Goal: Task Accomplishment & Management: Complete application form

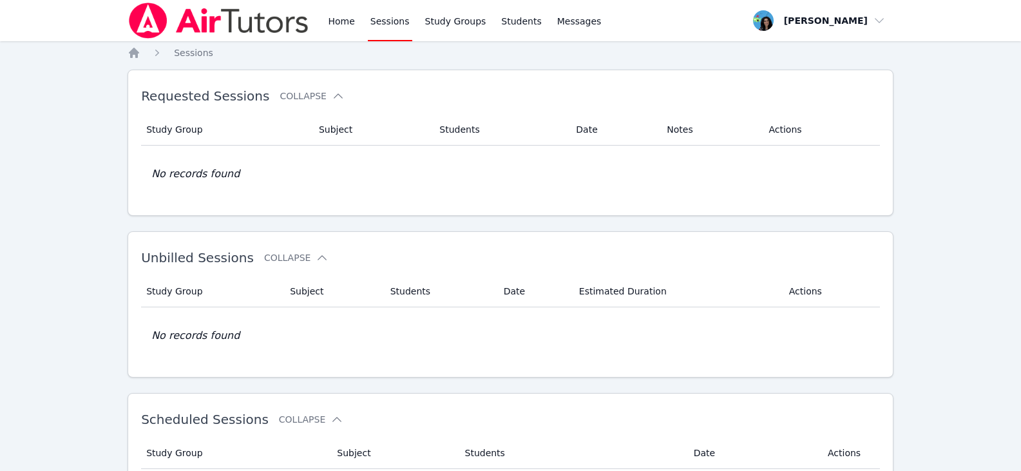
click at [369, 23] on link "Sessions" at bounding box center [390, 20] width 44 height 41
click at [334, 27] on link "Home" at bounding box center [341, 20] width 32 height 41
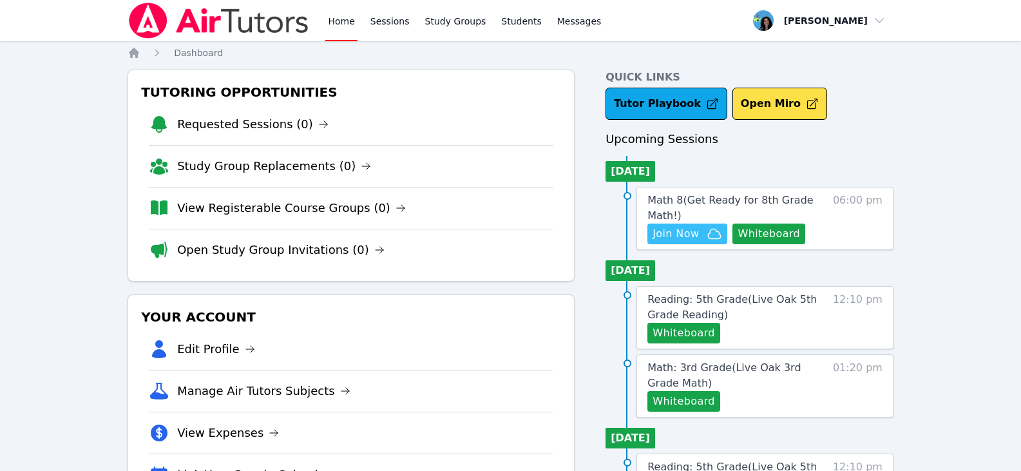
click at [691, 227] on span "Join Now" at bounding box center [676, 233] width 46 height 15
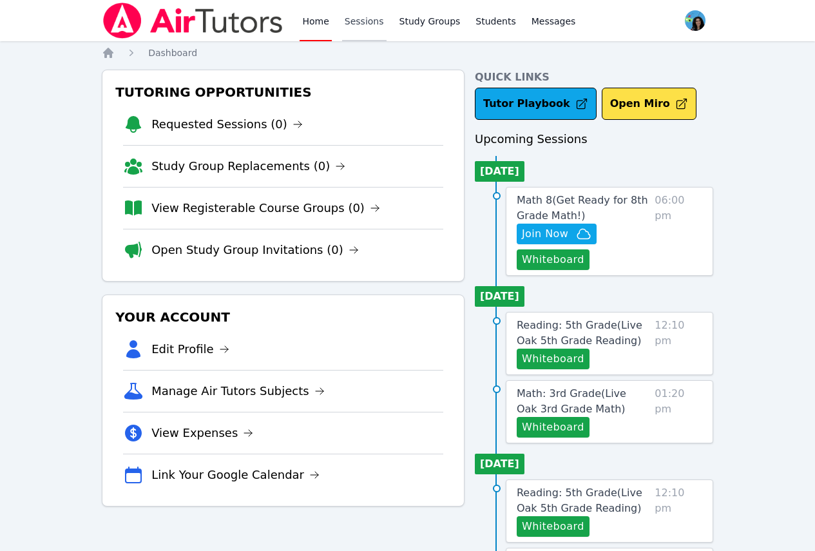
click at [362, 12] on link "Sessions" at bounding box center [364, 20] width 44 height 41
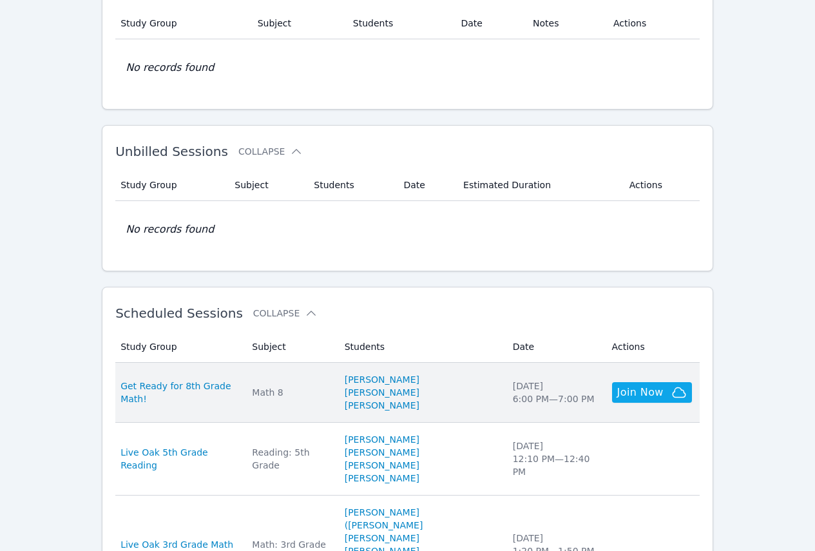
scroll to position [129, 0]
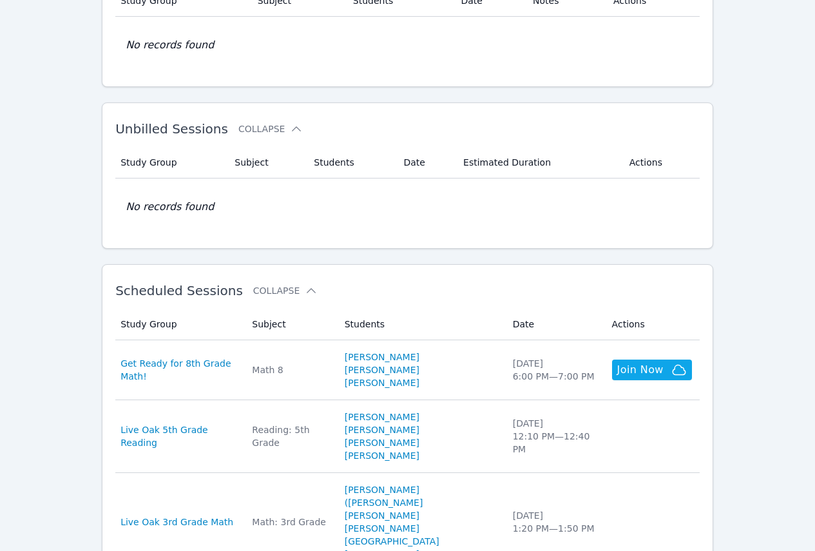
click at [411, 371] on link "[PERSON_NAME]" at bounding box center [382, 369] width 75 height 13
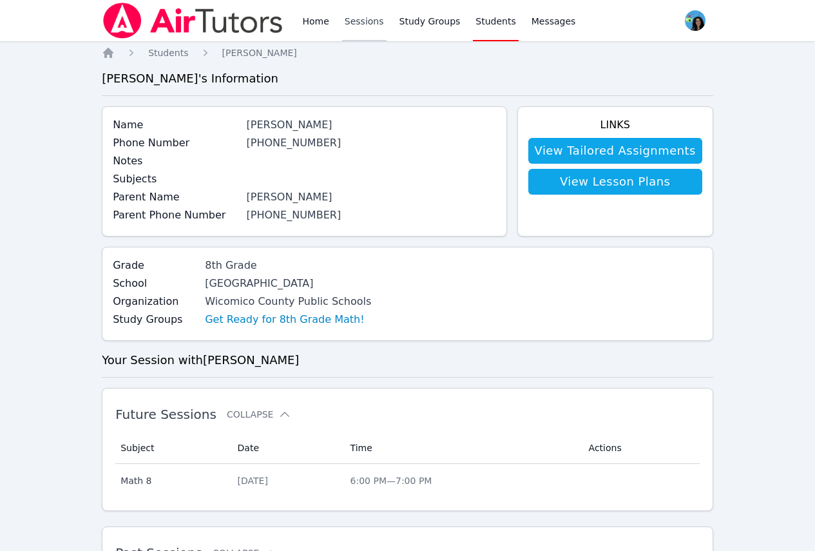
click at [358, 28] on link "Sessions" at bounding box center [364, 20] width 44 height 41
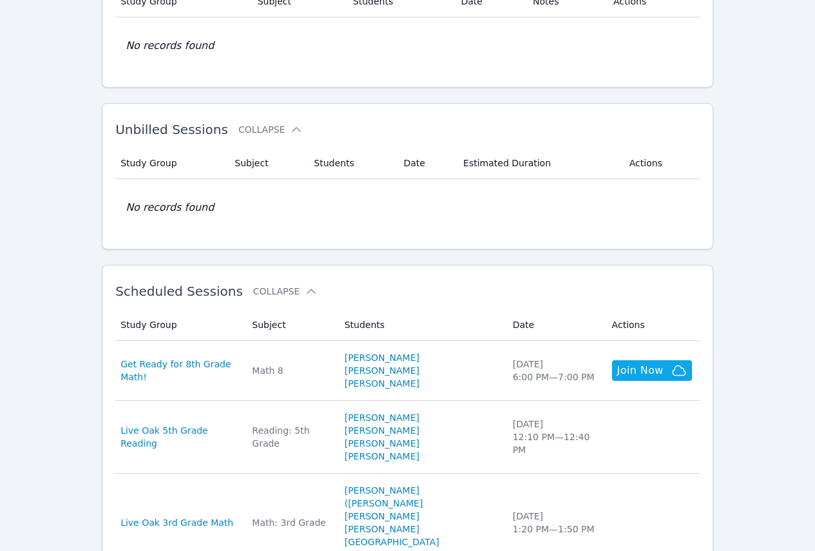
scroll to position [129, 0]
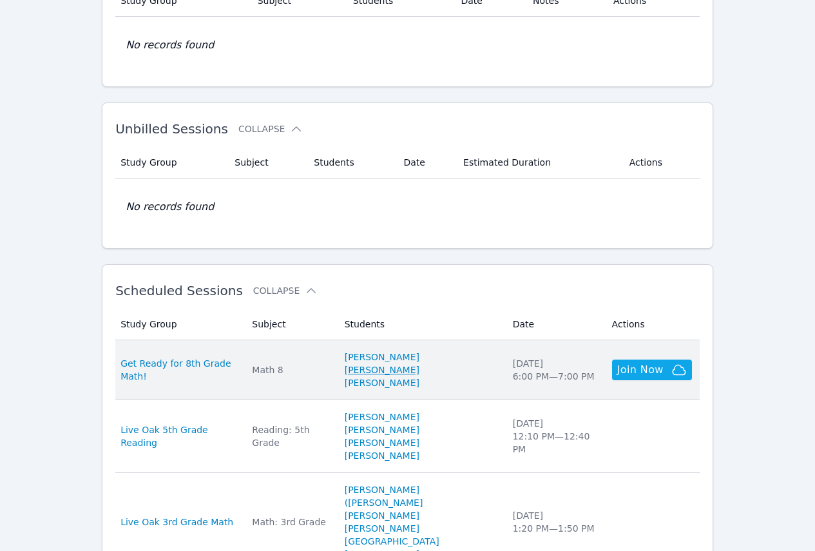
click at [420, 369] on link "[PERSON_NAME]" at bounding box center [382, 369] width 75 height 13
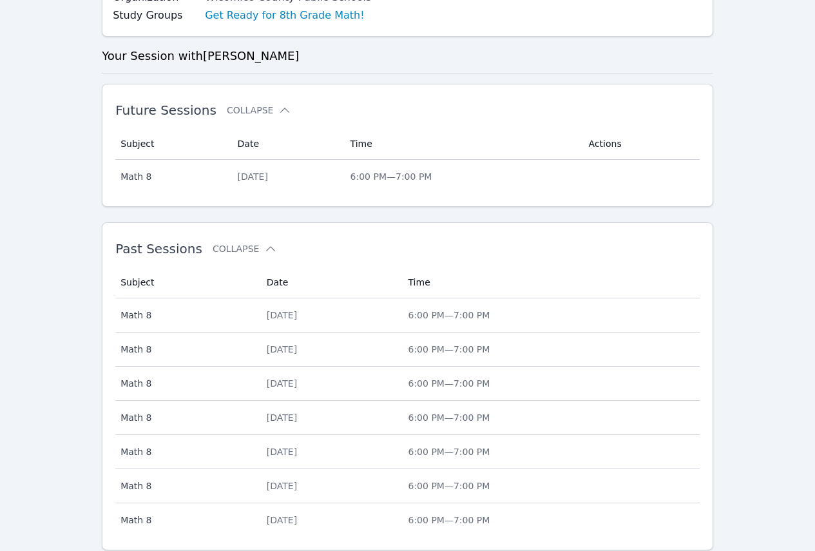
scroll to position [345, 0]
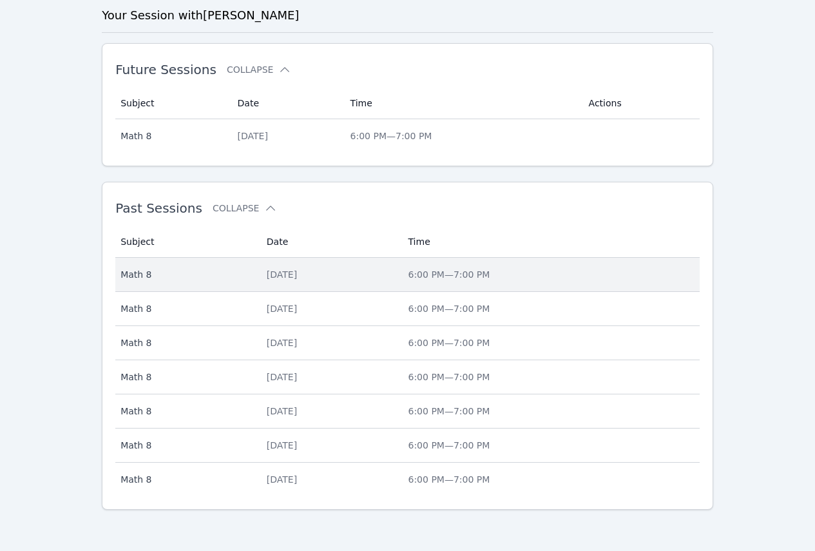
click at [293, 275] on div "[DATE]" at bounding box center [330, 274] width 126 height 13
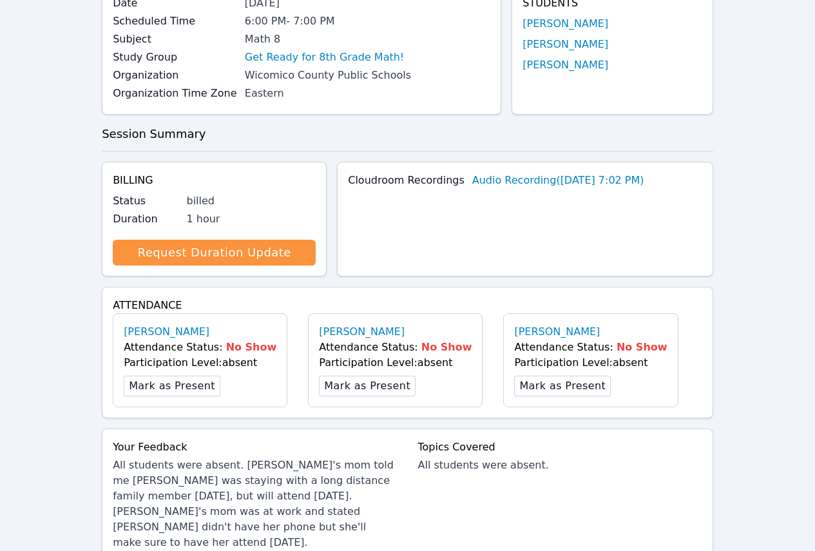
scroll to position [322, 0]
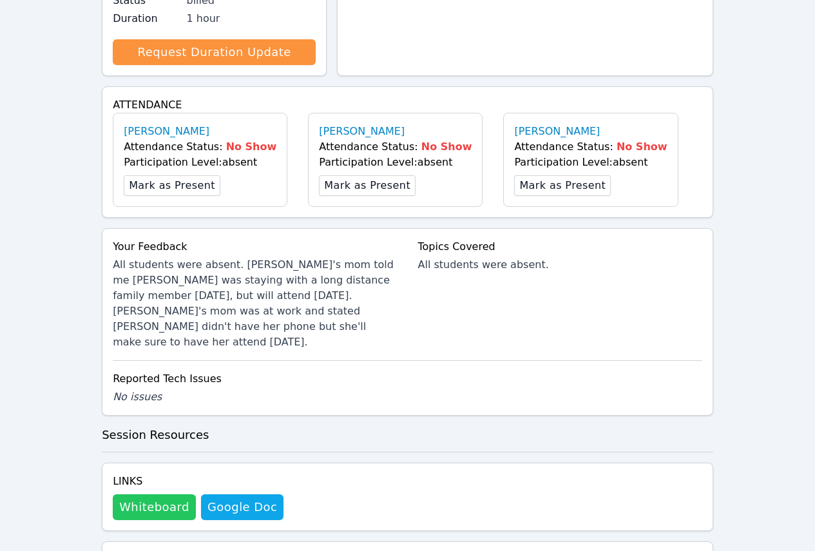
click at [151, 470] on button "Whiteboard" at bounding box center [154, 507] width 83 height 26
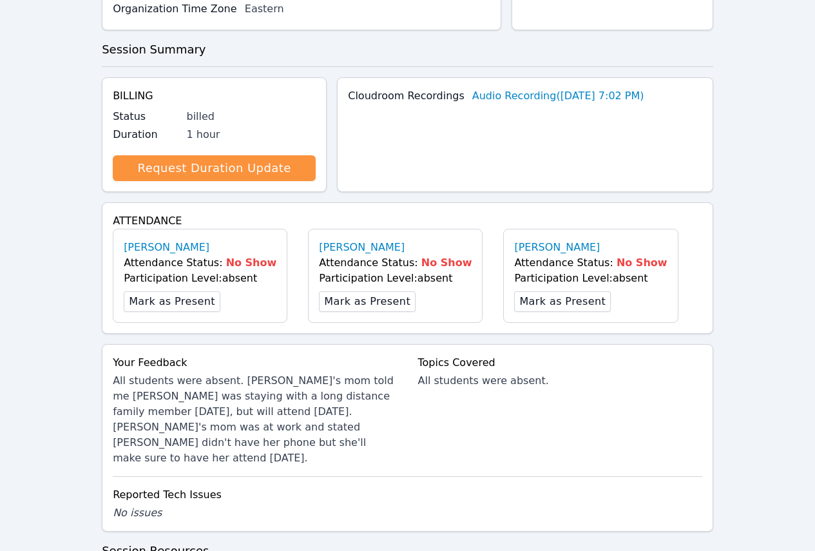
scroll to position [0, 0]
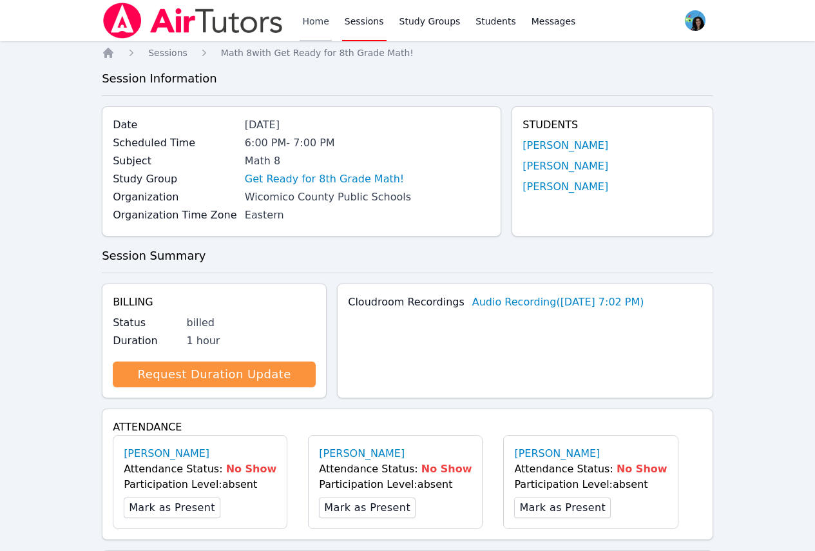
click at [315, 24] on link "Home" at bounding box center [316, 20] width 32 height 41
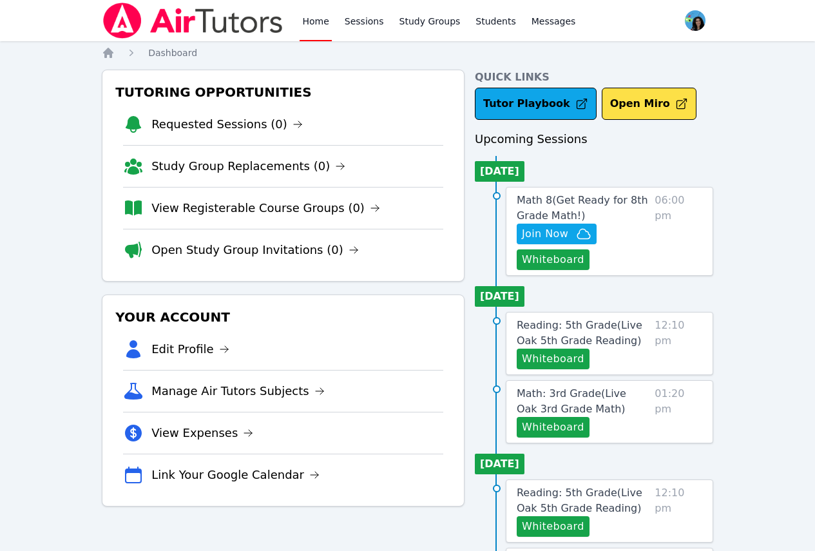
click at [315, 24] on link "Home" at bounding box center [316, 20] width 32 height 41
click at [349, 23] on link "Sessions" at bounding box center [364, 20] width 44 height 41
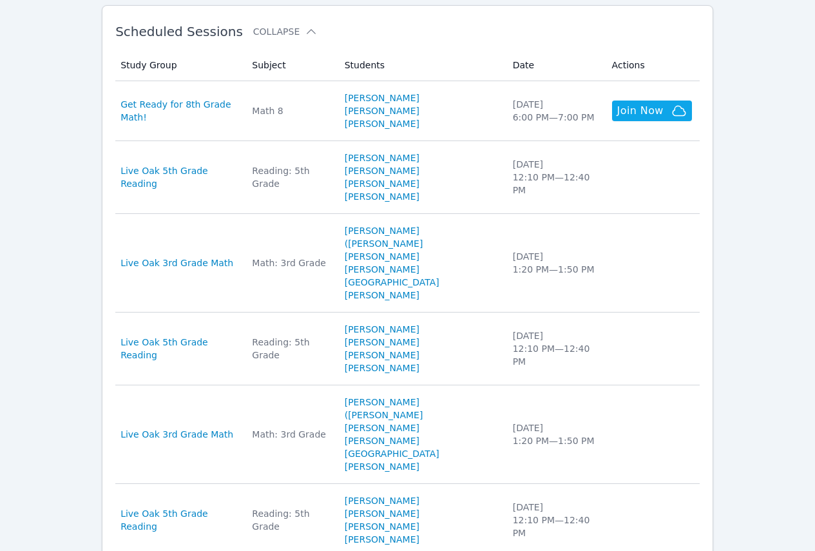
scroll to position [451, 0]
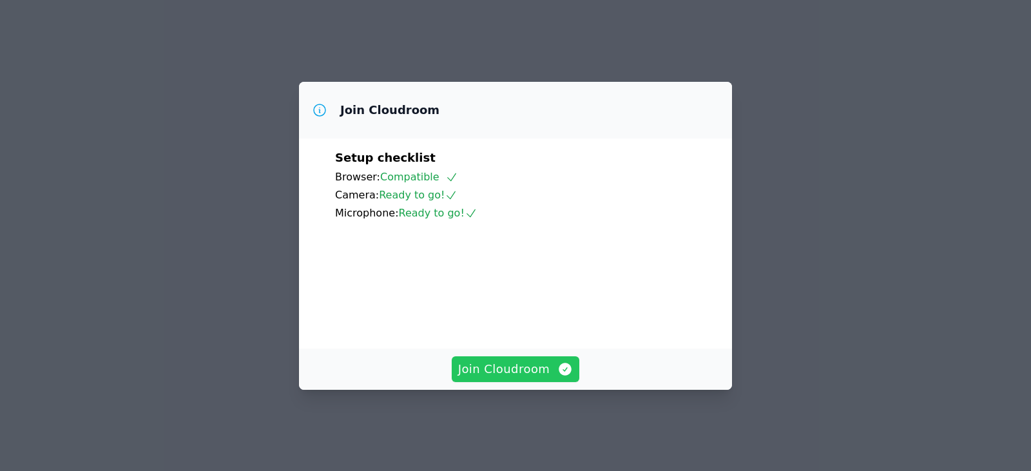
click at [534, 378] on span "Join Cloudroom" at bounding box center [515, 369] width 115 height 18
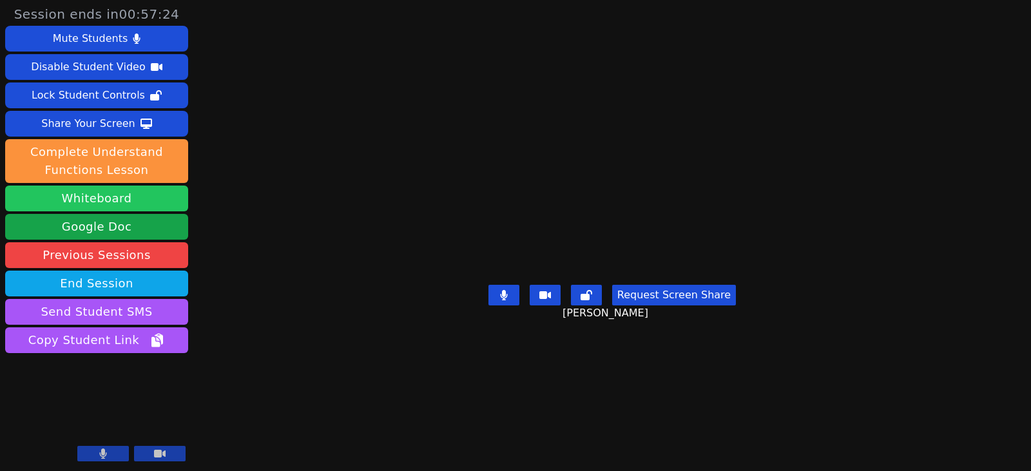
click at [151, 204] on button "Whiteboard" at bounding box center [96, 199] width 183 height 26
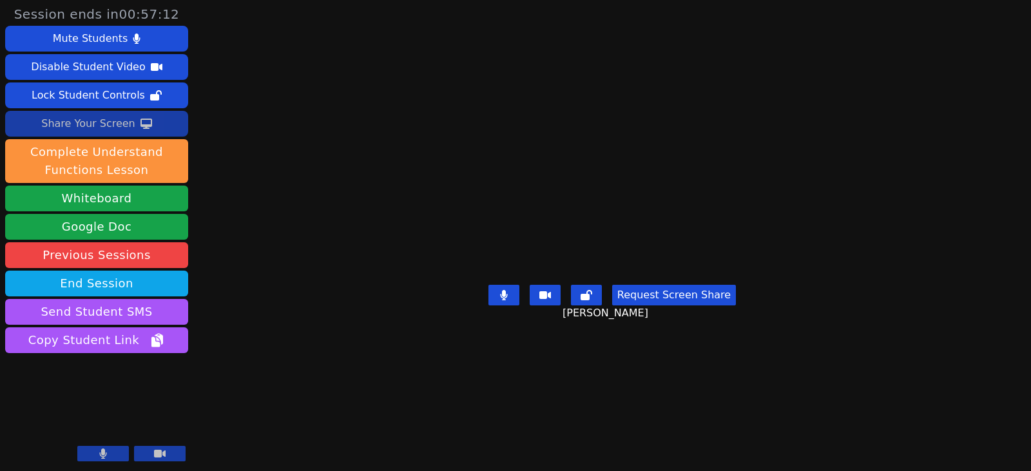
click at [114, 130] on div "Share Your Screen" at bounding box center [88, 123] width 94 height 21
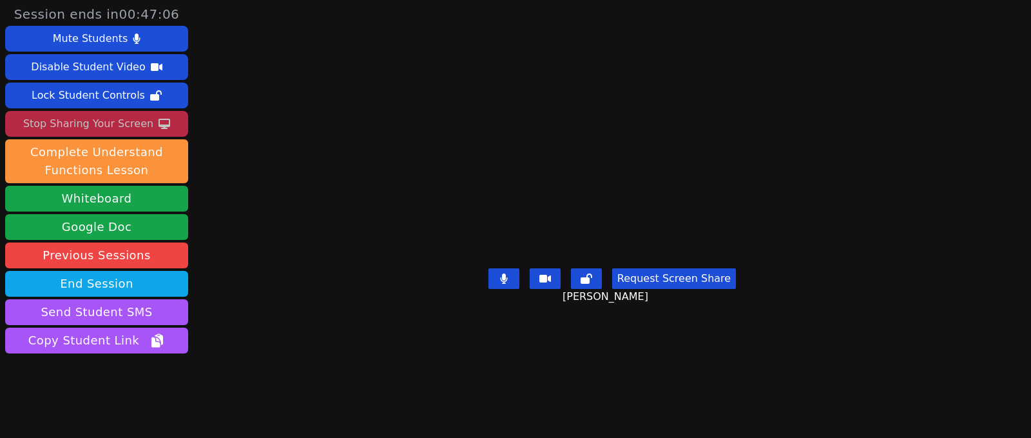
drag, startPoint x: 287, startPoint y: 247, endPoint x: 275, endPoint y: 248, distance: 13.0
click at [287, 247] on div "Session ends in 00:47:06 Mute Students Disable Student Video Lock Student Contr…" at bounding box center [515, 219] width 1031 height 438
click at [132, 305] on button "Send Student SMS" at bounding box center [96, 312] width 183 height 26
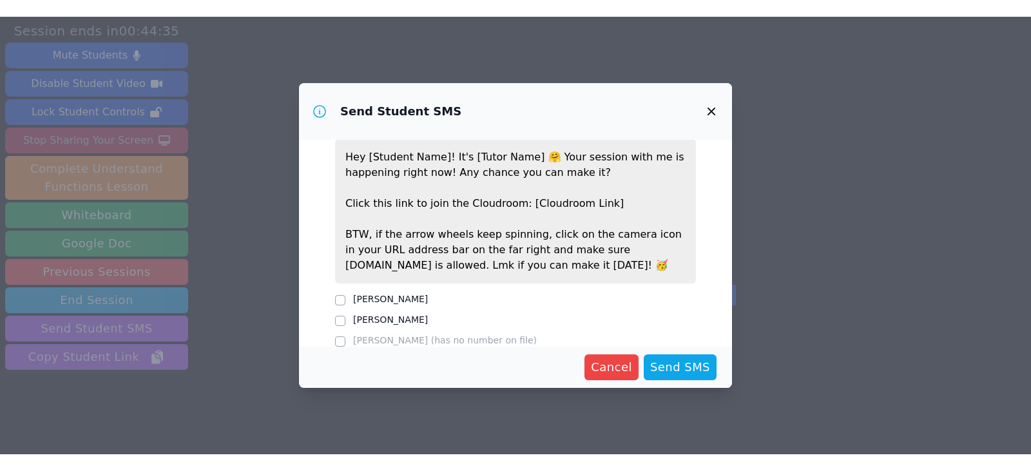
scroll to position [47, 0]
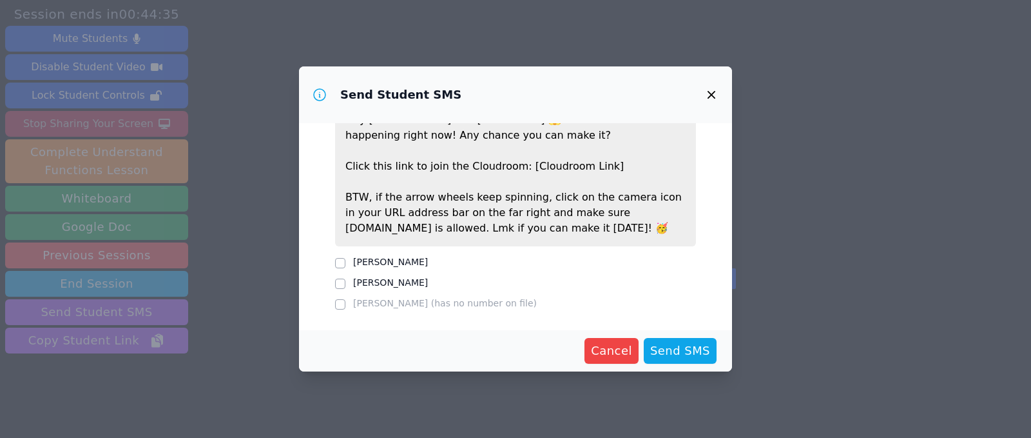
click at [347, 263] on div "[PERSON_NAME]" at bounding box center [515, 262] width 361 height 15
click at [336, 260] on input "[PERSON_NAME]" at bounding box center [340, 263] width 10 height 10
checkbox input "true"
click at [696, 354] on span "Send SMS" at bounding box center [680, 351] width 60 height 18
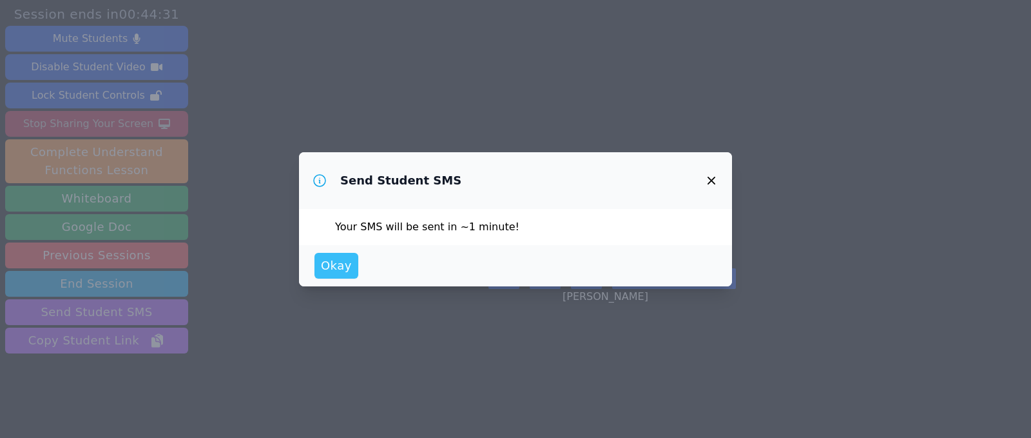
click at [345, 261] on span "Okay" at bounding box center [336, 266] width 31 height 18
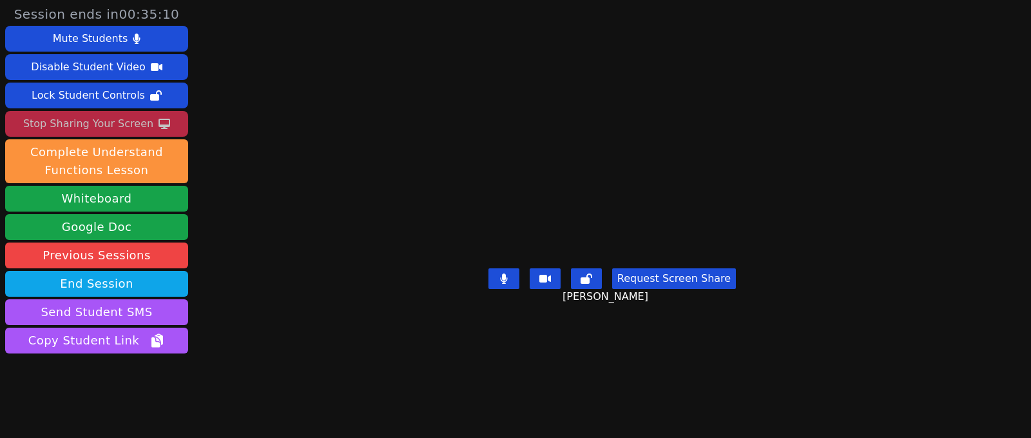
click at [135, 124] on div "Stop Sharing Your Screen" at bounding box center [88, 123] width 130 height 21
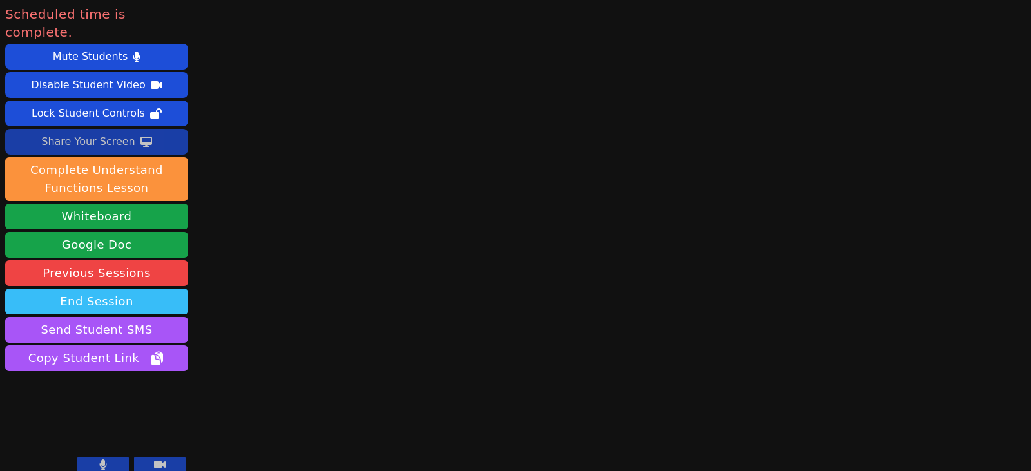
click at [135, 289] on button "End Session" at bounding box center [96, 302] width 183 height 26
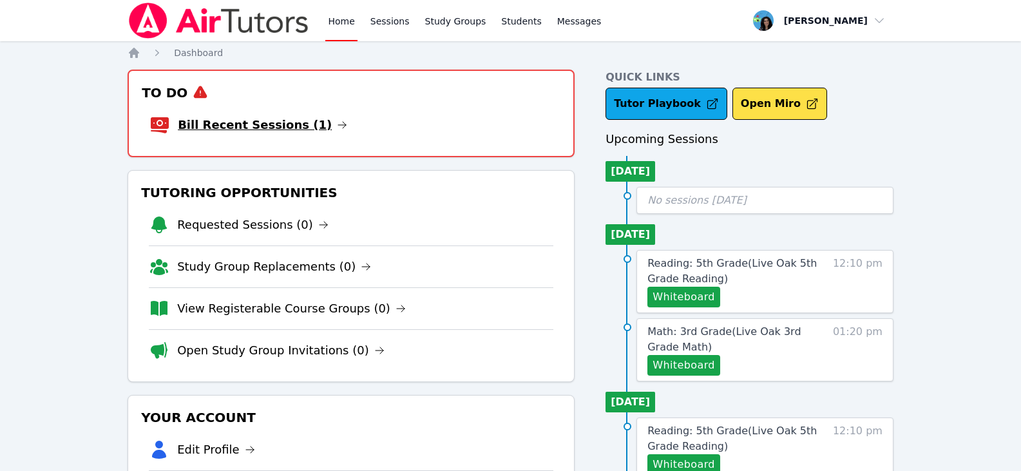
click at [338, 122] on icon at bounding box center [342, 125] width 8 height 6
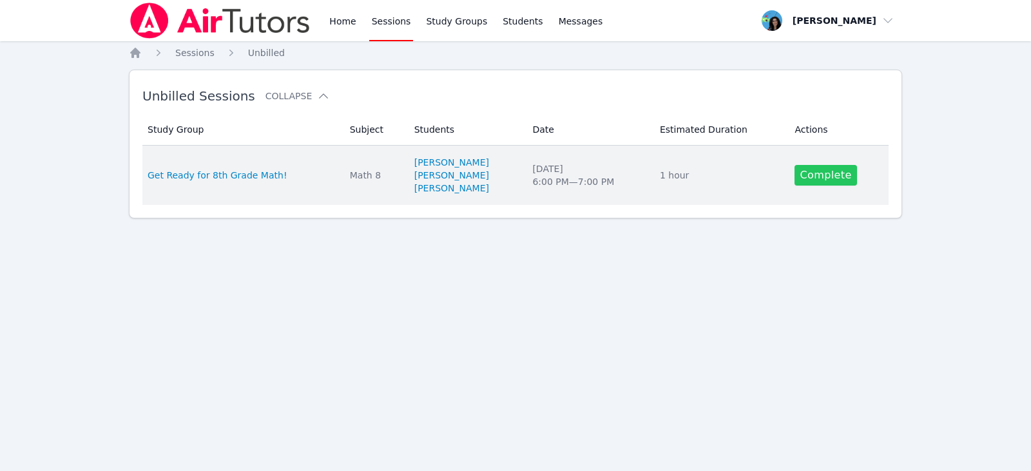
click at [807, 174] on link "Complete" at bounding box center [826, 175] width 62 height 21
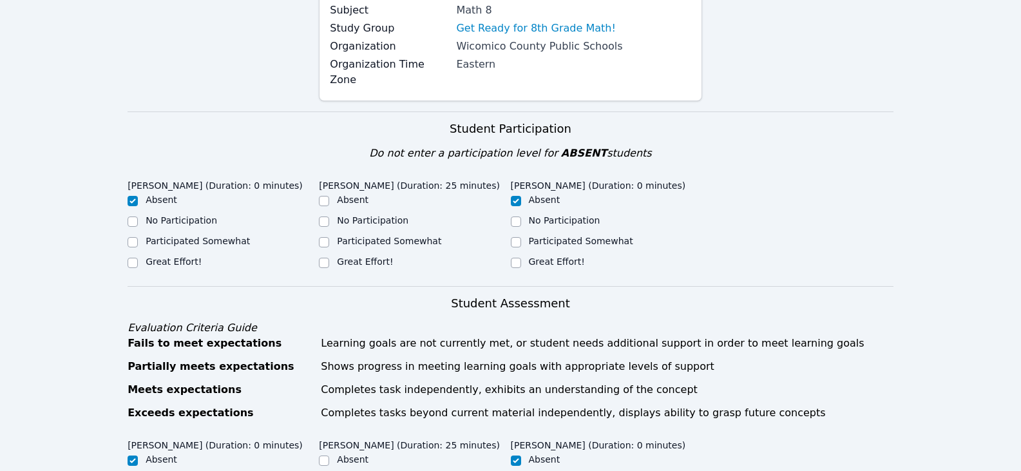
scroll to position [193, 0]
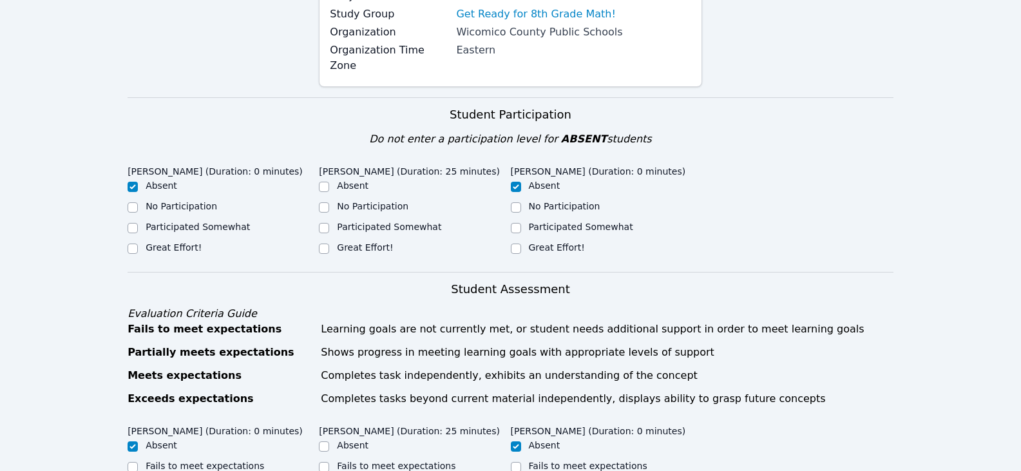
click at [352, 242] on label "Great Effort!" at bounding box center [365, 247] width 56 height 10
click at [329, 244] on input "Great Effort!" at bounding box center [324, 249] width 10 height 10
checkbox input "true"
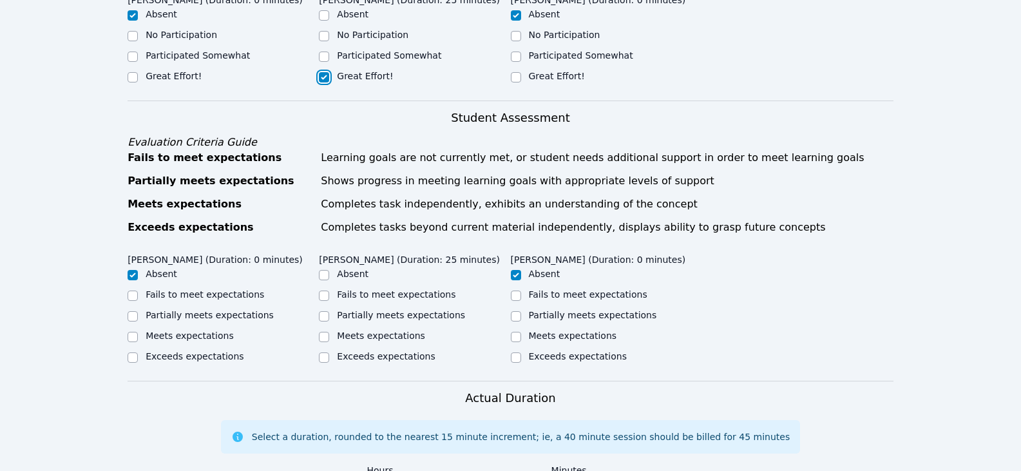
scroll to position [387, 0]
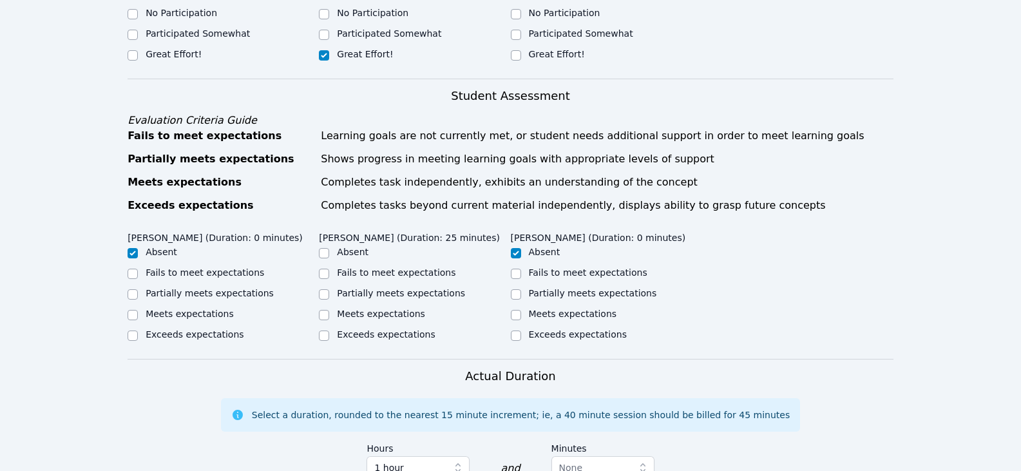
click at [376, 288] on label "Partially meets expectations" at bounding box center [401, 293] width 128 height 10
click at [329, 289] on input "Partially meets expectations" at bounding box center [324, 294] width 10 height 10
checkbox input "true"
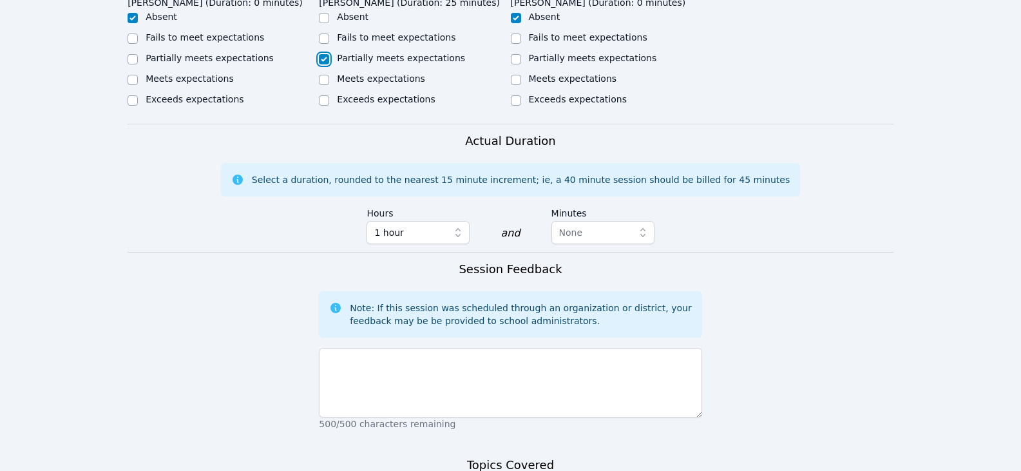
scroll to position [644, 0]
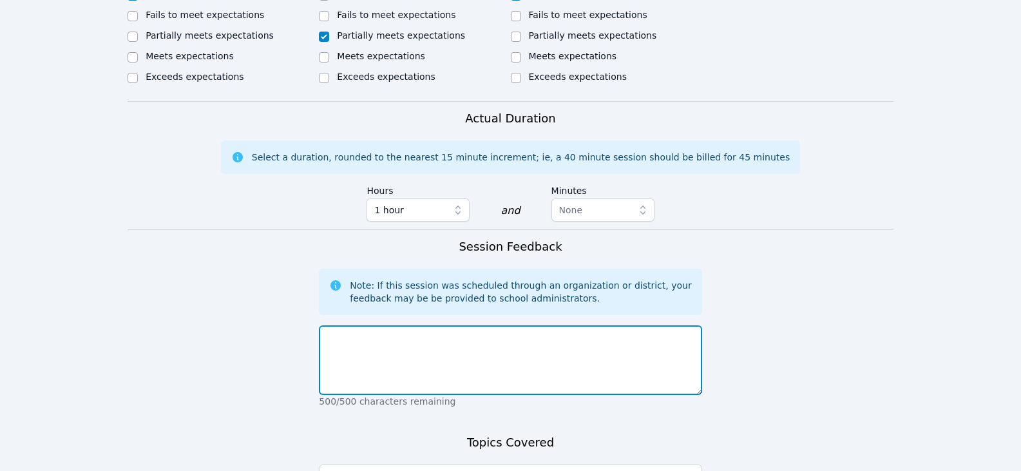
click at [577, 331] on textarea at bounding box center [510, 360] width 383 height 70
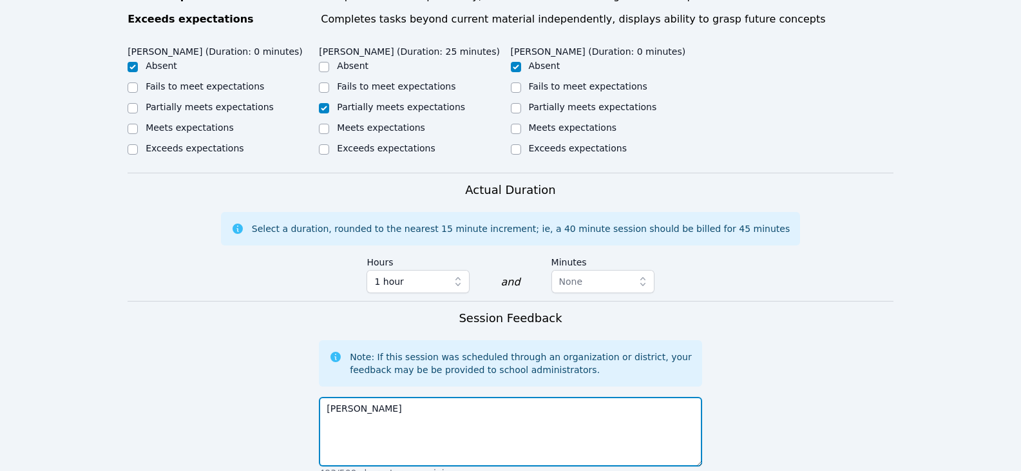
scroll to position [709, 0]
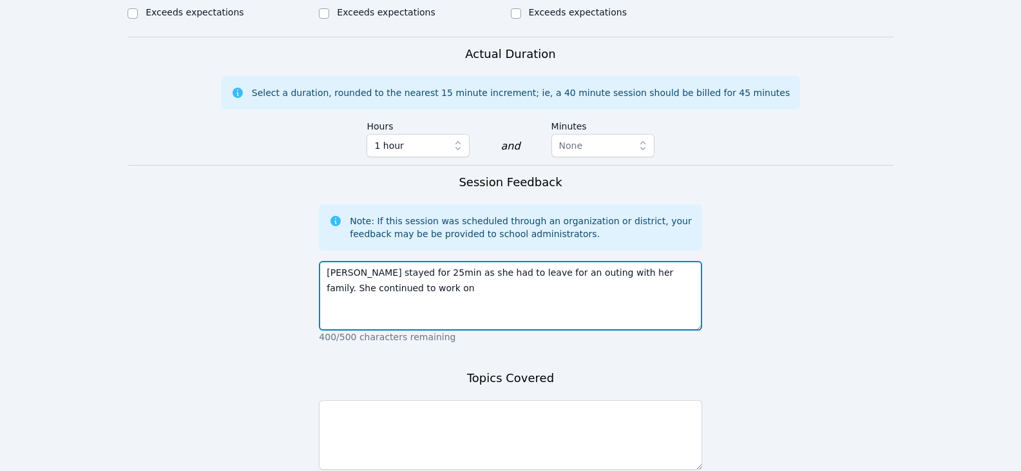
click at [391, 276] on textarea "Jaycie stayed for 25min as she had to leave for an outing with her family. She …" at bounding box center [510, 296] width 383 height 70
click at [427, 267] on textarea "Jaycie stayed for 25min as she had to leave for an outing with her family. She …" at bounding box center [510, 296] width 383 height 70
click at [540, 272] on textarea "Jaycie stayed for 25min as she had to leave for an outing with her family. She …" at bounding box center [510, 296] width 383 height 70
click at [585, 273] on textarea "Jaycie stayed for 25min as she had to leave for an outing with her family. She …" at bounding box center [510, 296] width 383 height 70
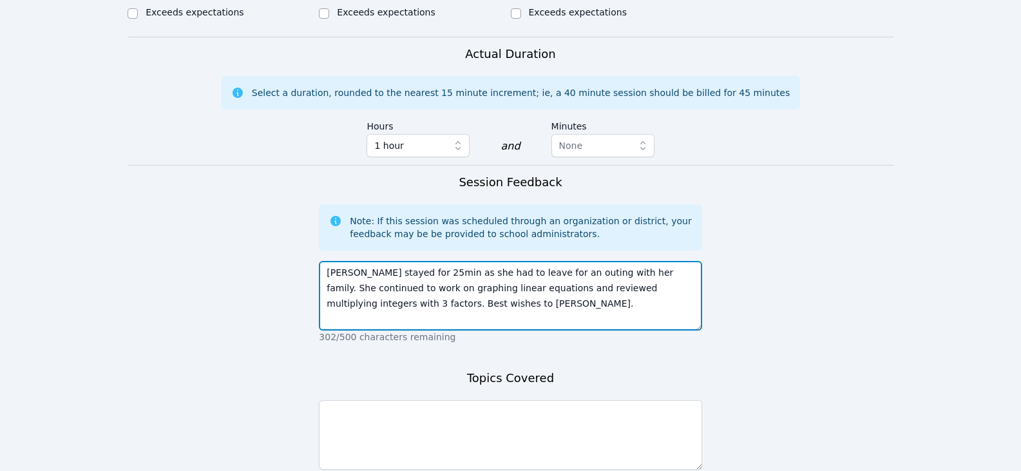
click at [454, 285] on textarea "Jaycie stayed for 25min as she had to leave for an outing with her family. She …" at bounding box center [510, 296] width 383 height 70
click at [512, 282] on textarea "Jaycie stayed for 25min as she had to leave for an outing with her family. She …" at bounding box center [510, 296] width 383 height 70
click at [575, 277] on textarea "Jaycie stayed for 25min as she had to leave for an outing with her family. She …" at bounding box center [510, 296] width 383 height 70
click at [416, 292] on textarea "Jaycie stayed for 25min as she had to leave for an outing with her family. She …" at bounding box center [510, 296] width 383 height 70
type textarea "Jaycie stayed for 25min as she had to leave for an outing with her family. She …"
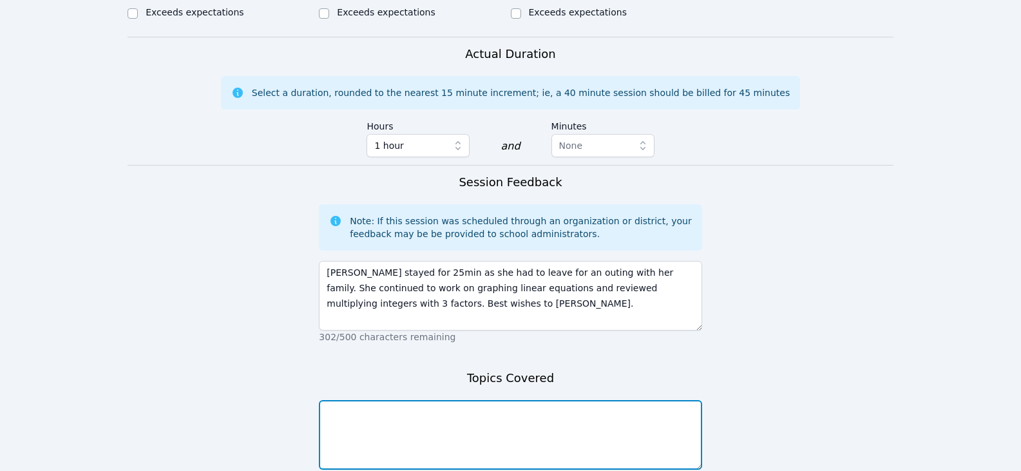
click at [403, 407] on textarea at bounding box center [510, 435] width 383 height 70
click at [470, 406] on textarea at bounding box center [510, 435] width 383 height 70
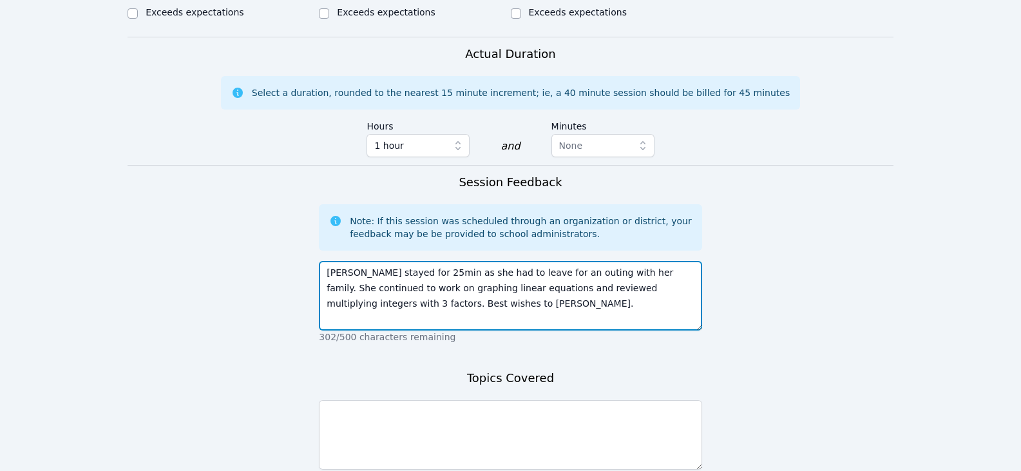
click at [398, 275] on textarea "Jaycie stayed for 25min as she had to leave for an outing with her family. She …" at bounding box center [510, 296] width 383 height 70
drag, startPoint x: 365, startPoint y: 275, endPoint x: 463, endPoint y: 274, distance: 98.0
click at [463, 274] on textarea "Jaycie stayed for 25min as she had to leave for an outing with her family. She …" at bounding box center [510, 296] width 383 height 70
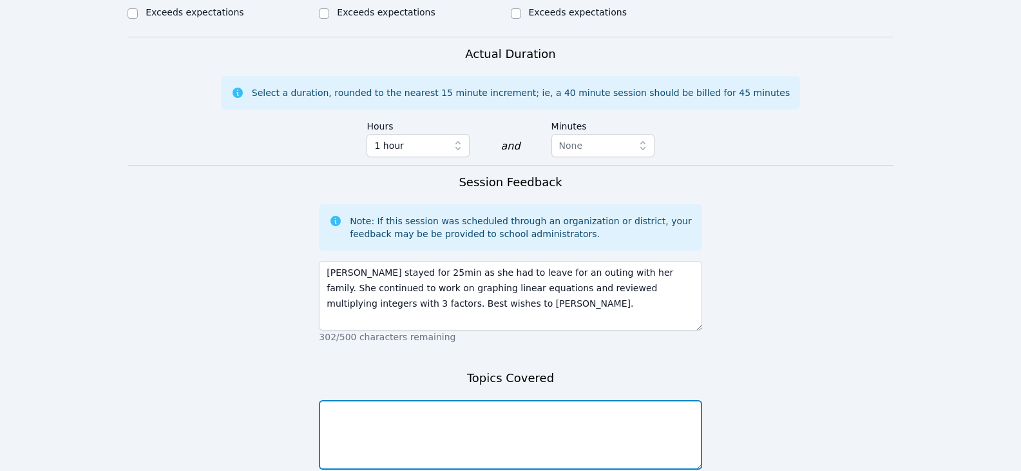
click at [419, 400] on textarea at bounding box center [510, 435] width 383 height 70
paste textarea "graphing linear equations"
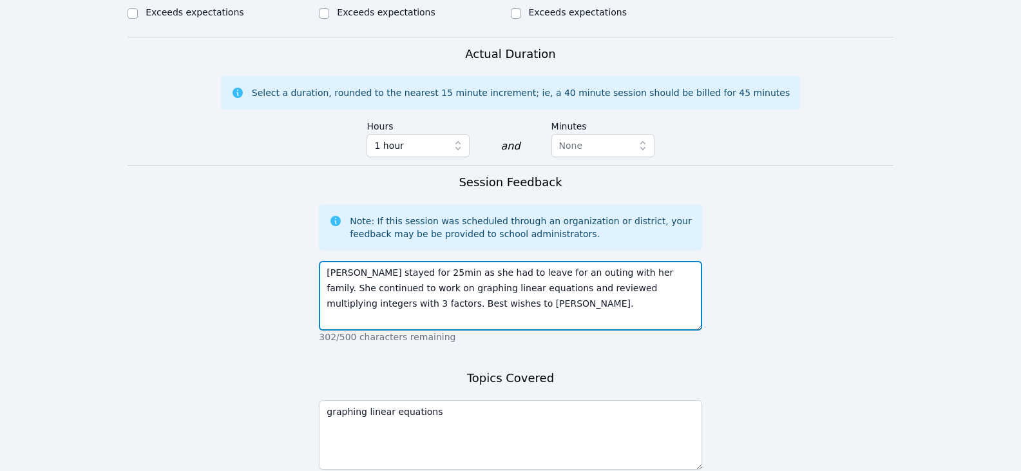
drag, startPoint x: 635, startPoint y: 305, endPoint x: 615, endPoint y: 286, distance: 27.8
click at [636, 305] on textarea "Jaycie stayed for 25min as she had to leave for an outing with her family. She …" at bounding box center [510, 296] width 383 height 70
drag, startPoint x: 523, startPoint y: 273, endPoint x: 658, endPoint y: 272, distance: 134.7
click at [658, 272] on textarea "Jaycie stayed for 25min as she had to leave for an outing with her family. She …" at bounding box center [510, 296] width 383 height 70
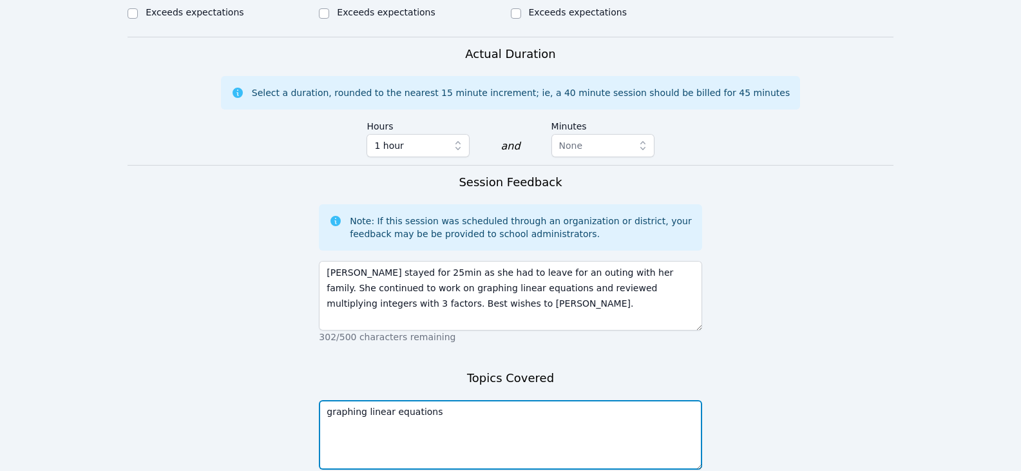
click at [418, 418] on textarea "graphing linear equations" at bounding box center [510, 435] width 383 height 70
click at [448, 404] on textarea "graphing linear equations" at bounding box center [510, 435] width 383 height 70
paste textarea "multiplying integers with 3 factors"
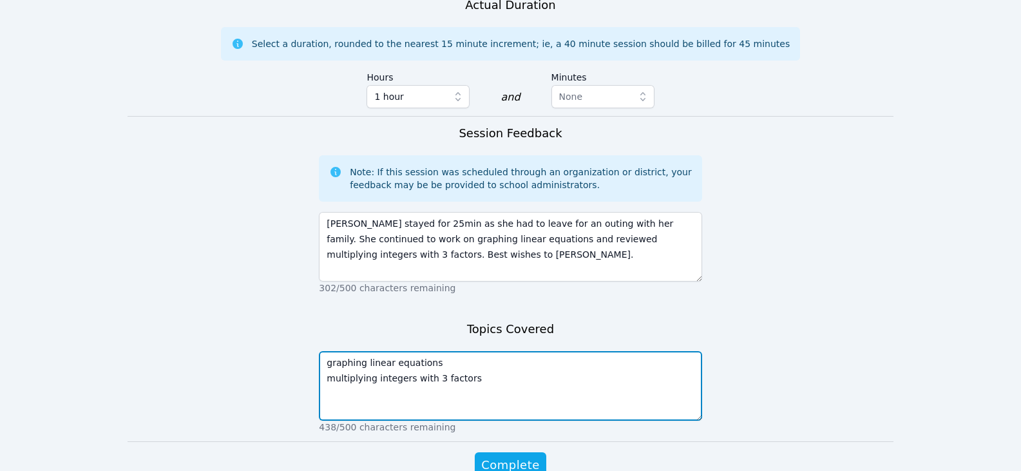
scroll to position [811, 0]
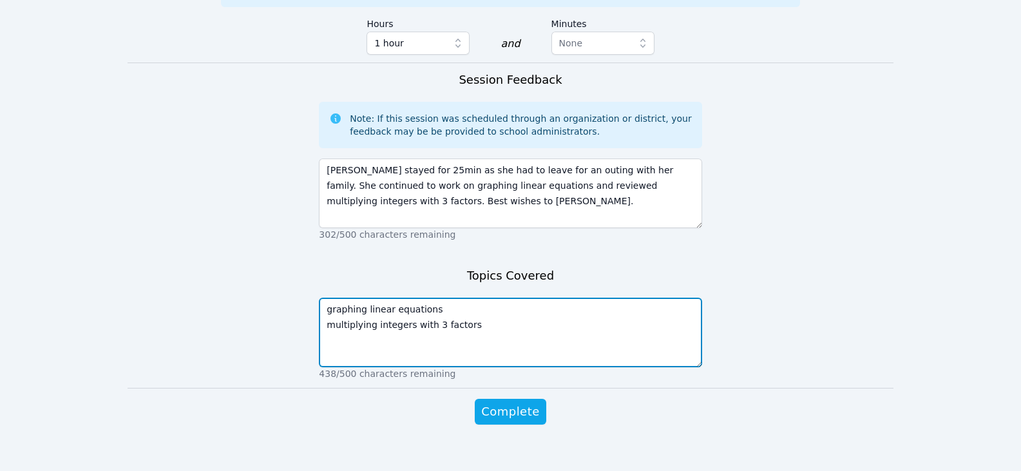
click at [374, 312] on textarea "graphing linear equations multiplying integers with 3 factors" at bounding box center [510, 333] width 383 height 70
click at [569, 341] on textarea "graphing linear equations multiplying +/-integers with 3 factors" at bounding box center [510, 333] width 383 height 70
type textarea "graphing linear equations multiplying +/-integers with 3 factors"
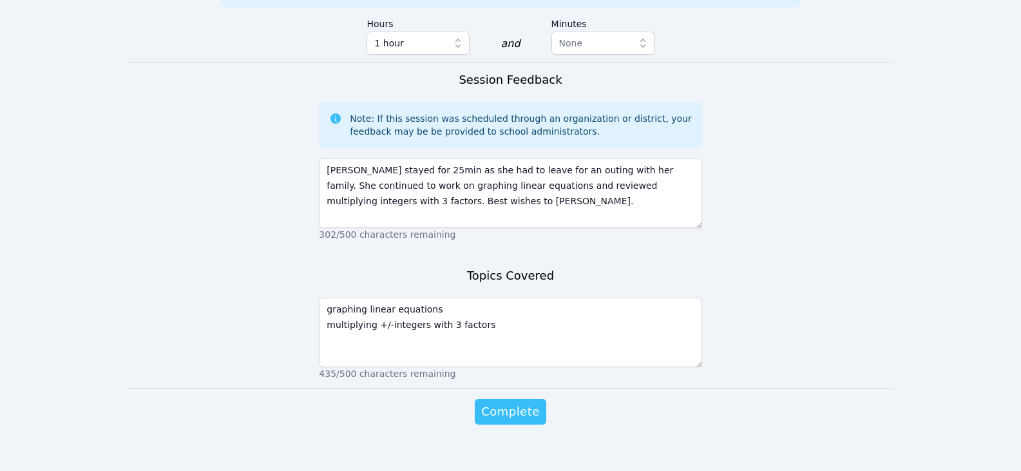
click at [529, 404] on span "Complete" at bounding box center [510, 412] width 58 height 18
